Goal: Information Seeking & Learning: Learn about a topic

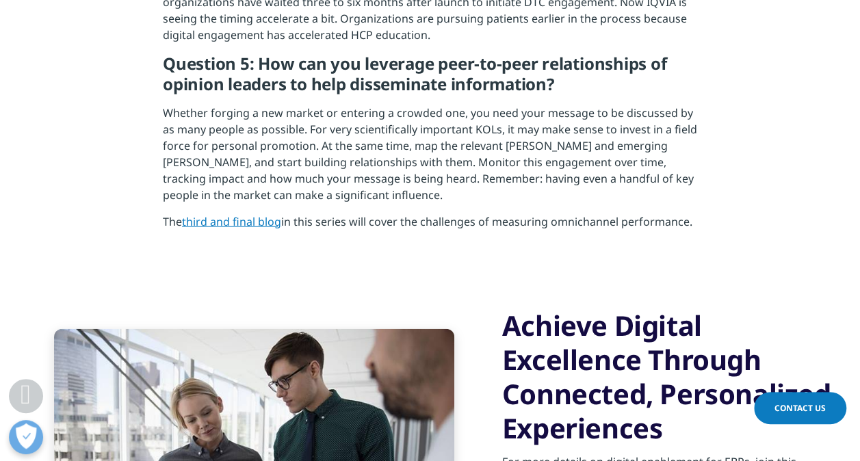
scroll to position [1631, 0]
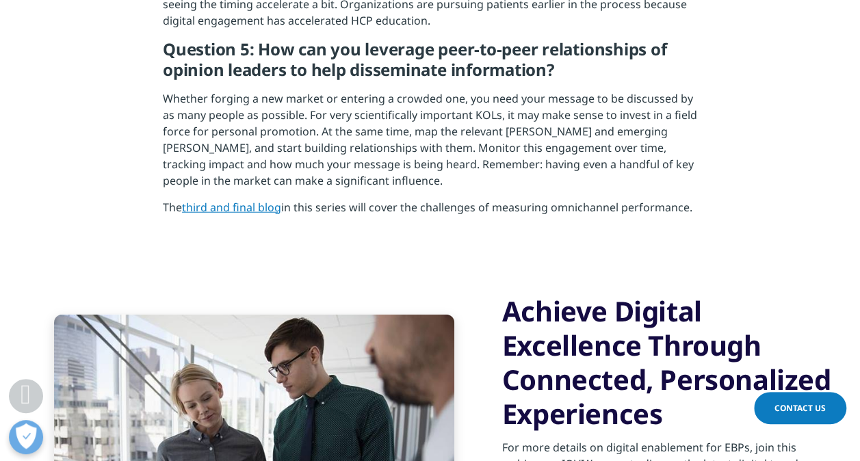
click at [208, 200] on link "third and final blog" at bounding box center [231, 207] width 99 height 15
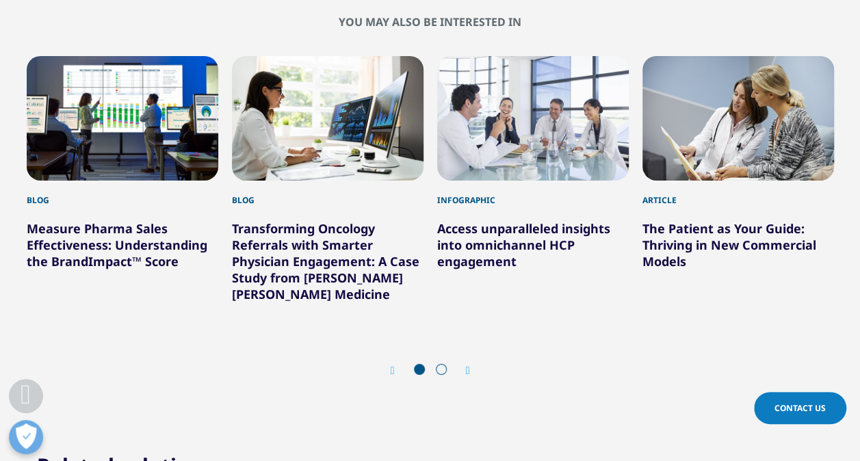
scroll to position [2298, 0]
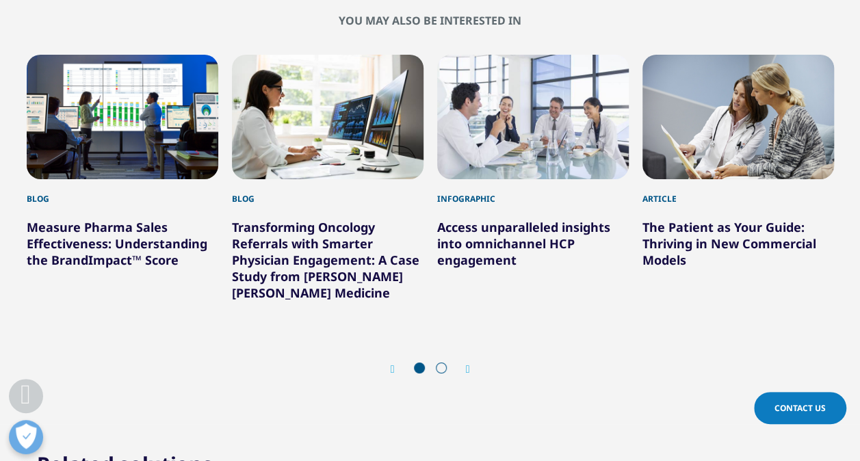
click at [666, 248] on link "The Patient as Your Guide: Thriving in New Commercial Models" at bounding box center [729, 243] width 174 height 49
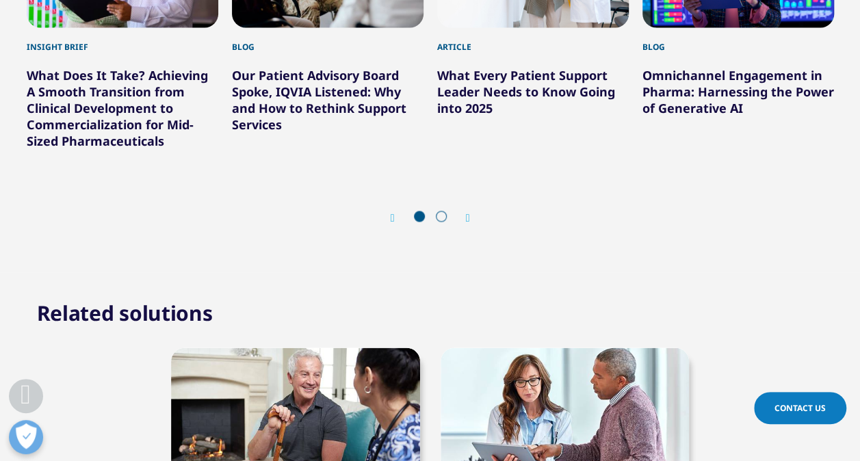
scroll to position [1477, 0]
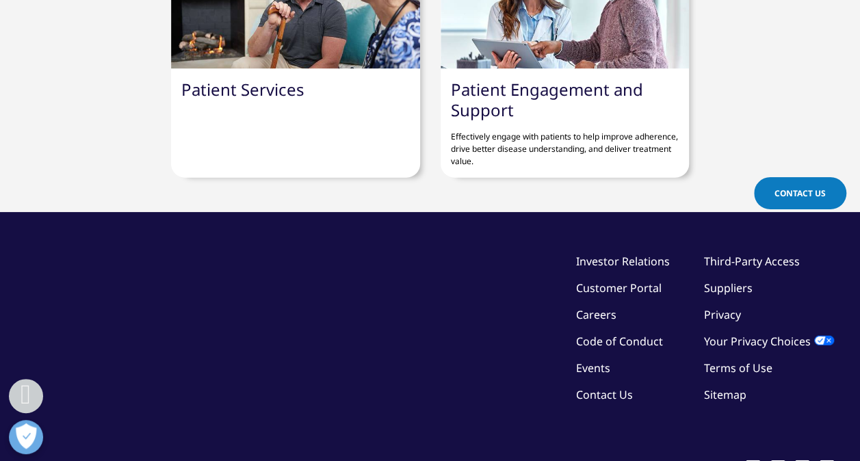
click at [673, 349] on div "Investor Relations Customer Portal Careers Code of Conduct Events Contact Us Th…" at bounding box center [705, 333] width 258 height 160
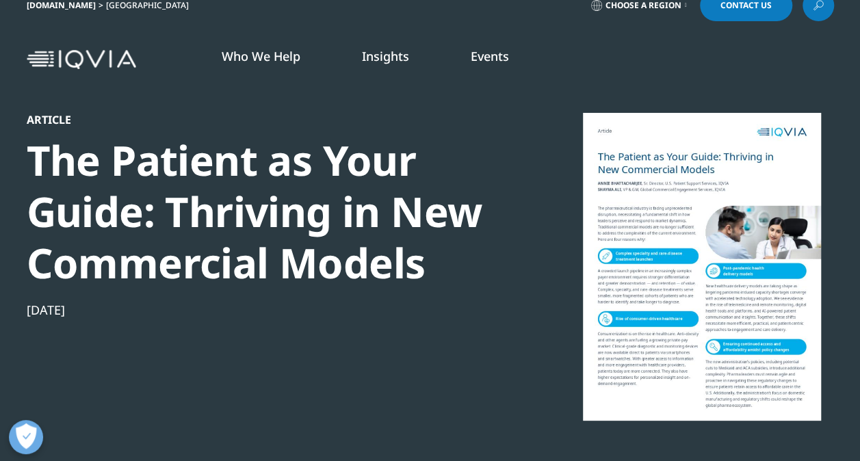
scroll to position [0, 0]
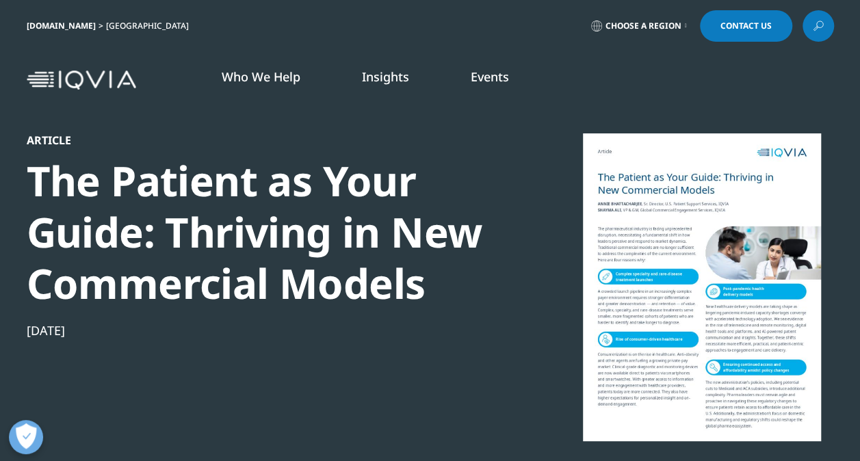
click at [111, 79] on img at bounding box center [81, 80] width 109 height 20
